Goal: Download file/media

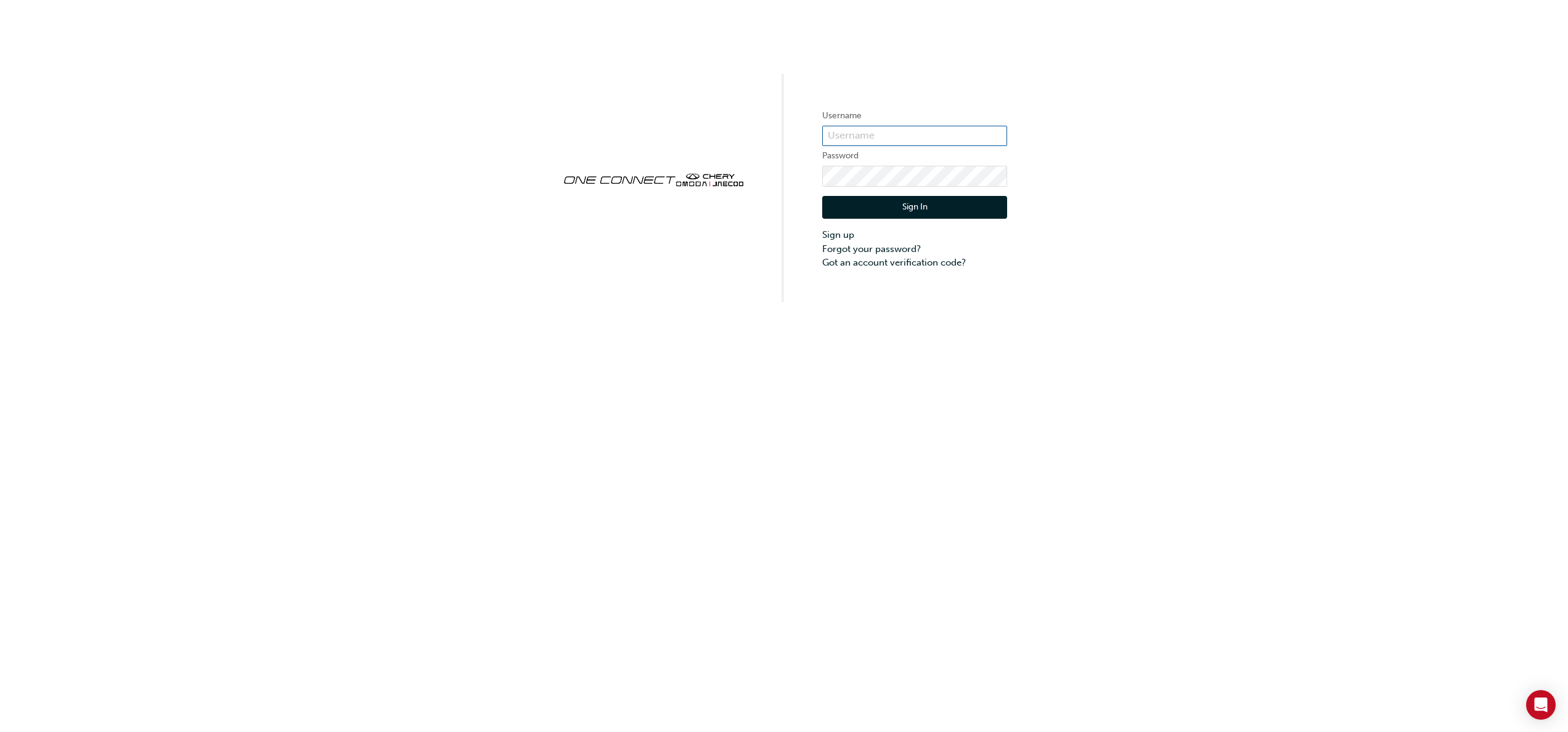
type input "cma0037"
click at [905, 206] on button "Sign In" at bounding box center [914, 208] width 185 height 23
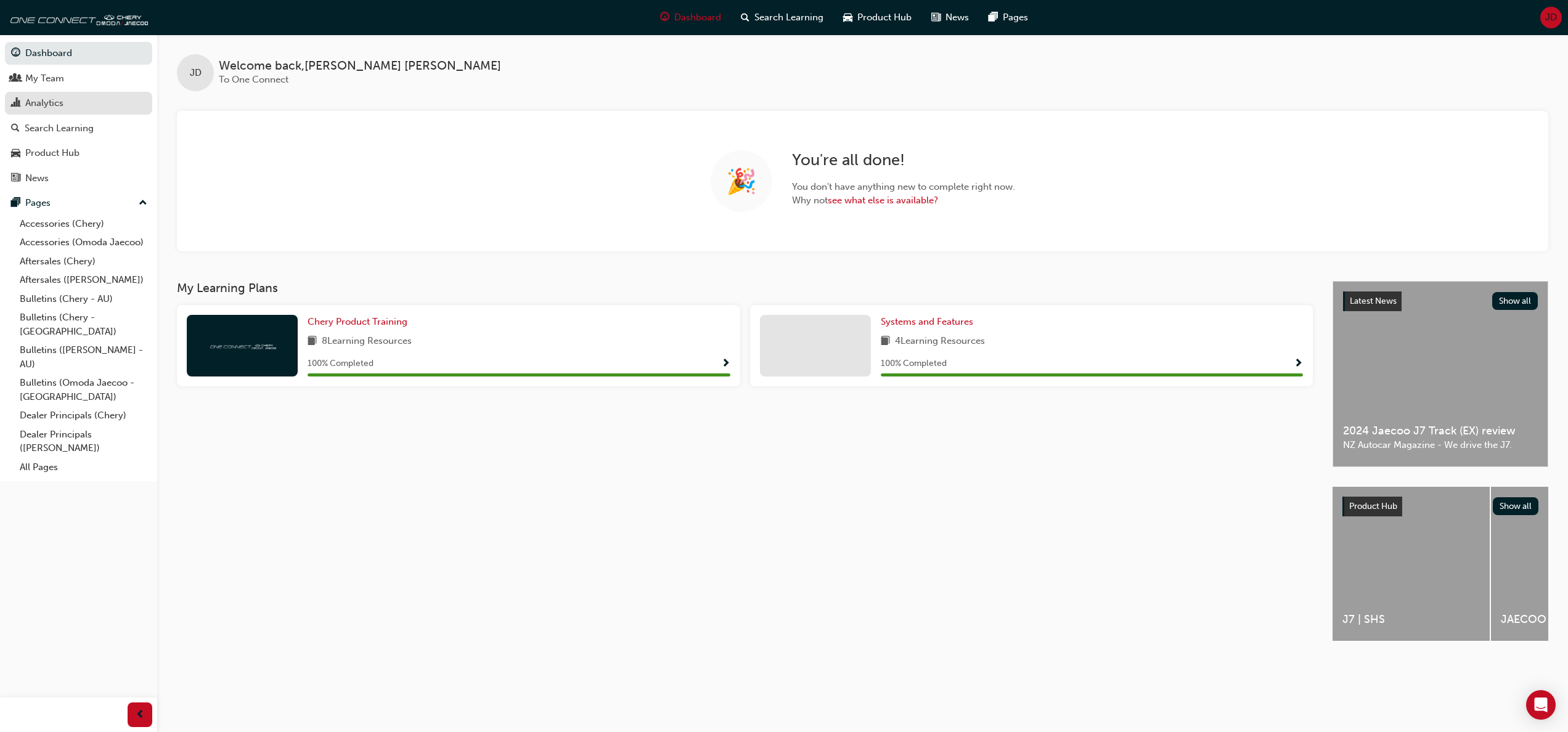
click at [38, 97] on div "Analytics" at bounding box center [44, 103] width 38 height 15
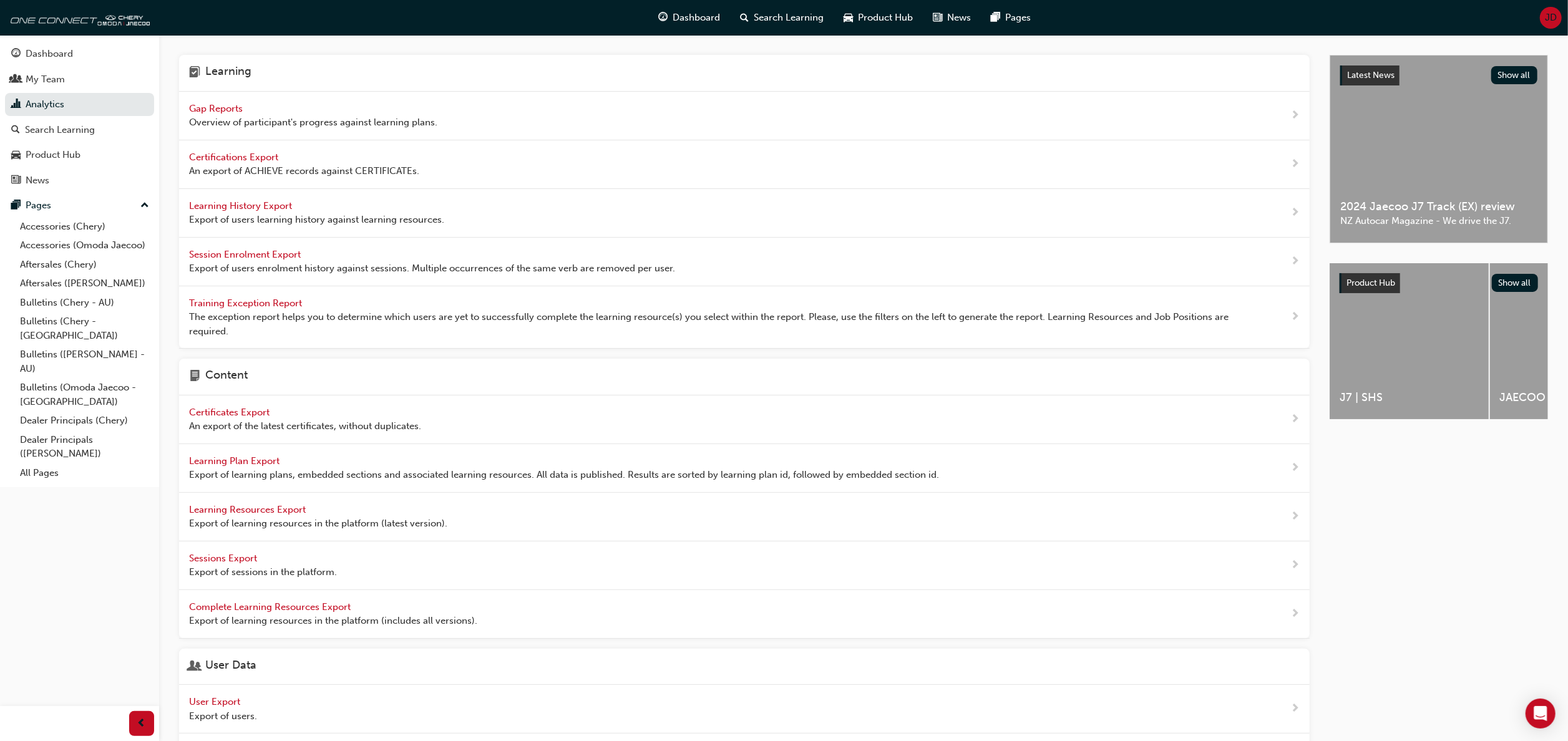
click at [258, 200] on div "Learning History Export Export of users learning history against learning resou…" at bounding box center [316, 213] width 255 height 28
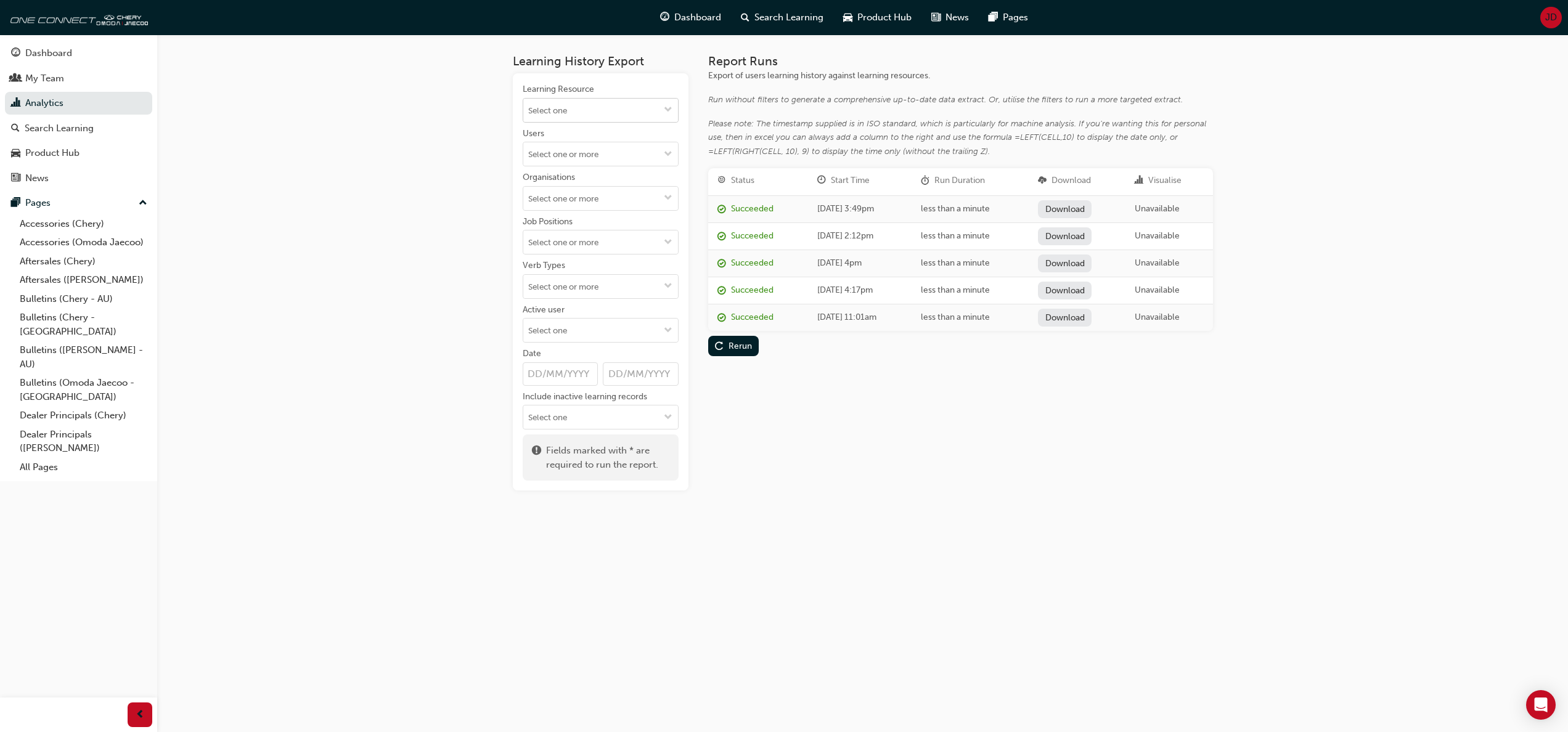
click at [668, 110] on span "down-icon" at bounding box center [668, 110] width 9 height 10
click at [664, 193] on span "down-icon" at bounding box center [668, 198] width 9 height 10
click at [665, 156] on span "down-icon" at bounding box center [668, 155] width 9 height 10
click at [665, 108] on span "down-icon" at bounding box center [668, 110] width 9 height 10
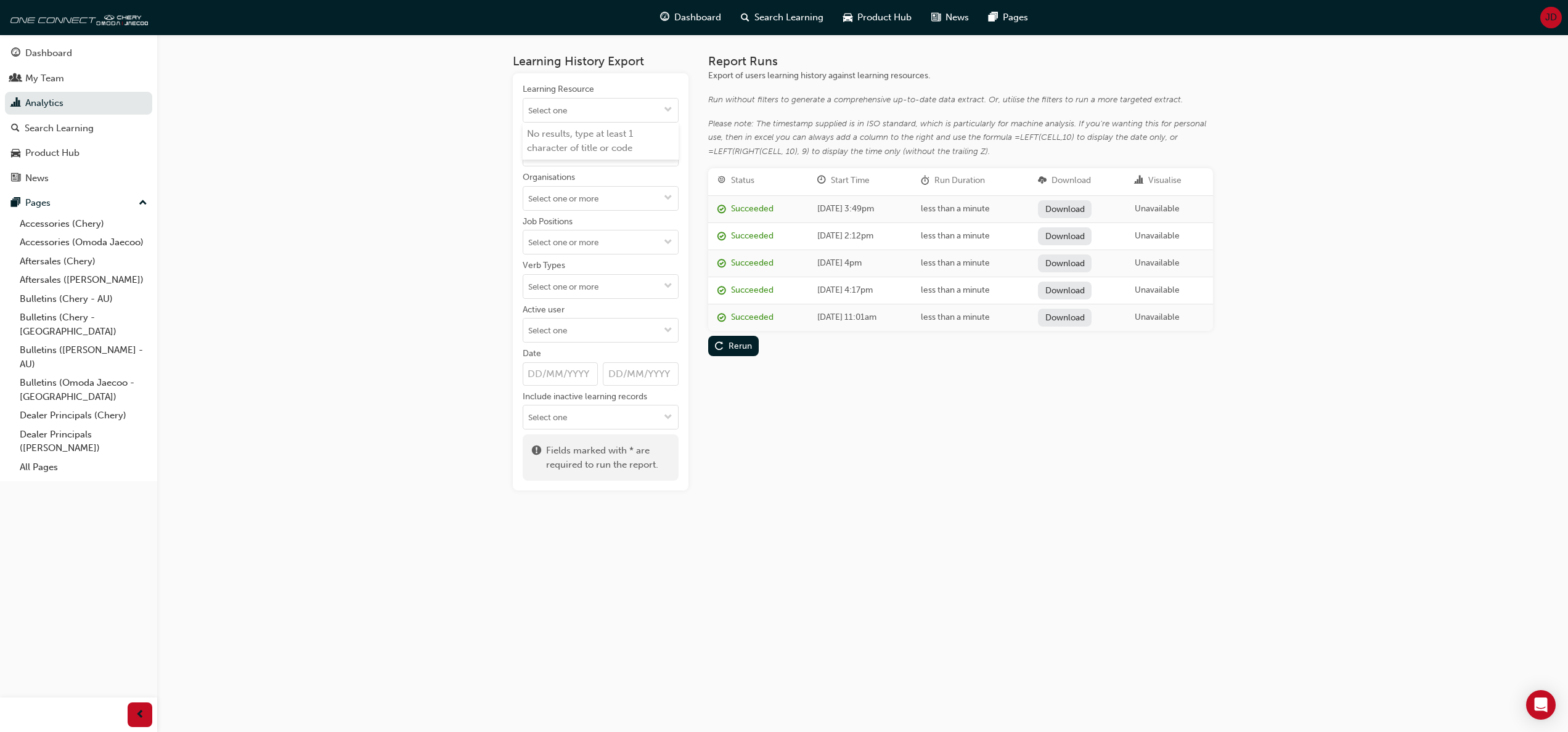
type input "w"
click at [547, 173] on li "J8 Walk-through EM-J8WT LIVE" at bounding box center [601, 179] width 156 height 38
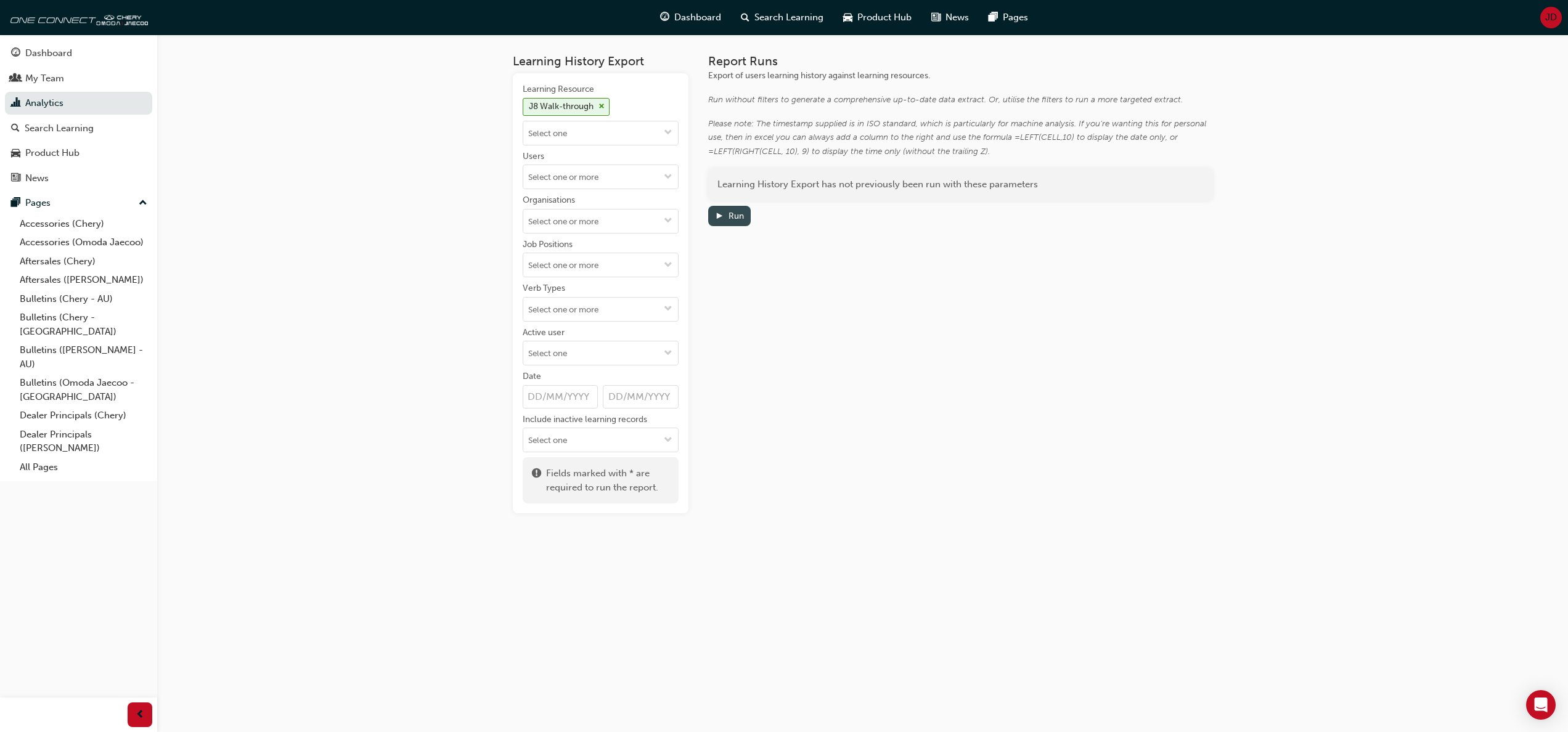
click at [728, 218] on div "Run" at bounding box center [736, 216] width 15 height 10
click at [1081, 208] on link "Download" at bounding box center [1063, 209] width 54 height 18
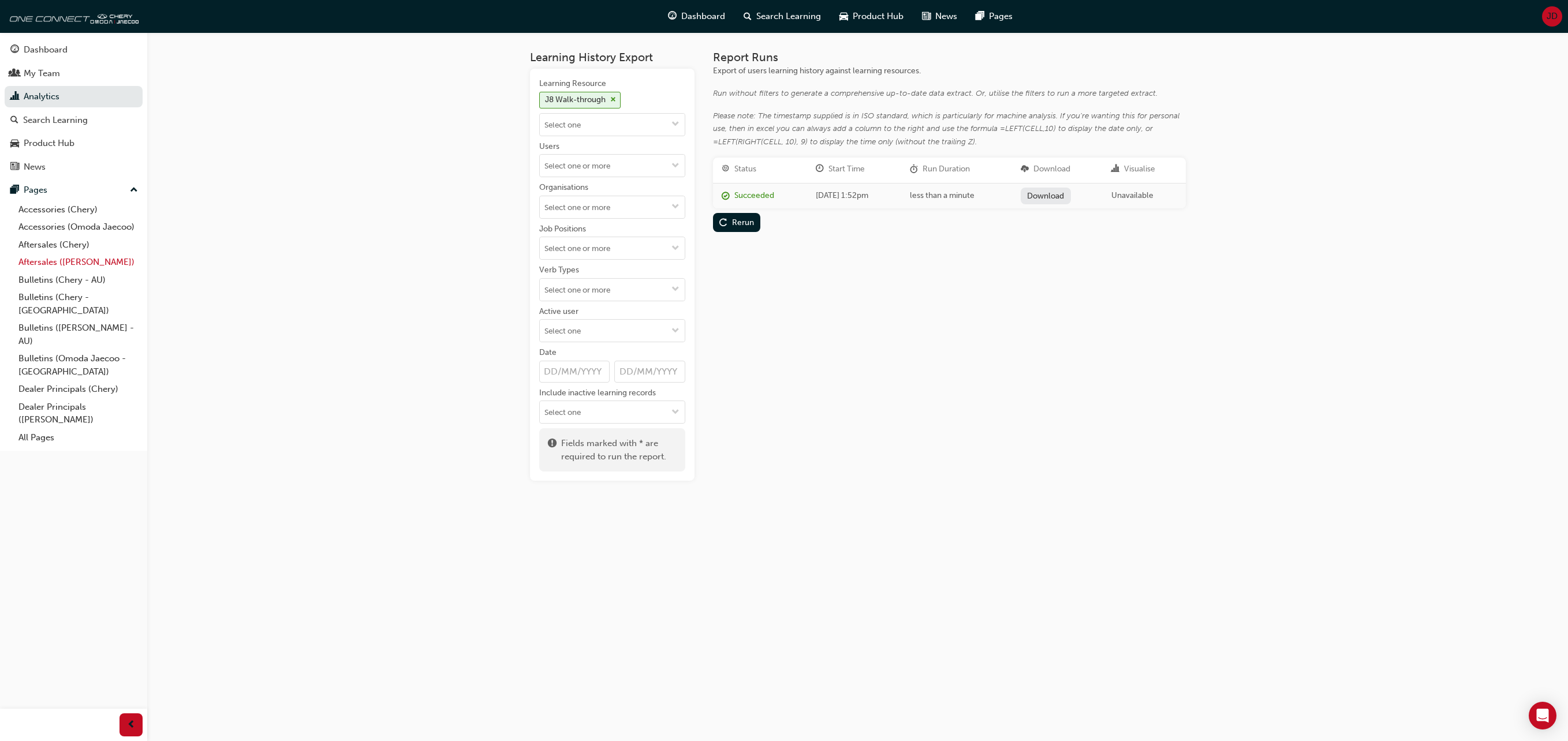
click at [21, 253] on link "Aftersales ([PERSON_NAME])" at bounding box center [78, 262] width 129 height 18
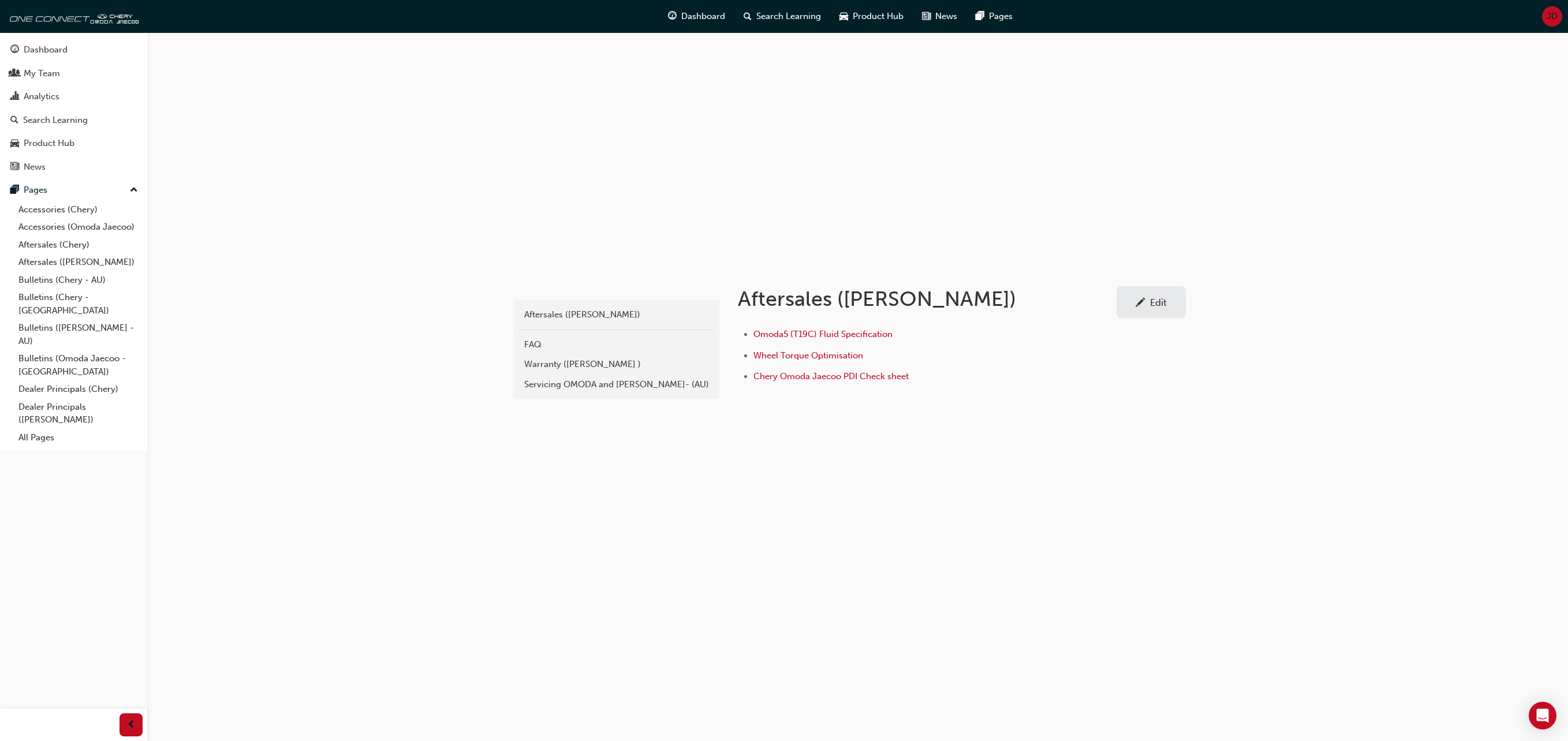
click at [1468, 15] on span "JD" at bounding box center [1552, 16] width 11 height 14
